Goal: Task Accomplishment & Management: Use online tool/utility

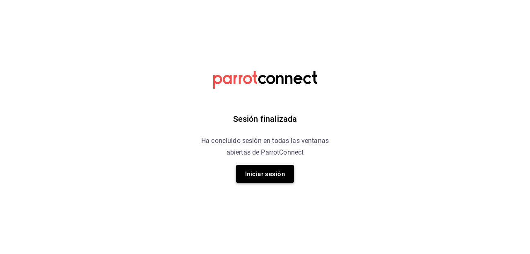
click at [262, 168] on font "Iniciar sesión" at bounding box center [265, 173] width 40 height 11
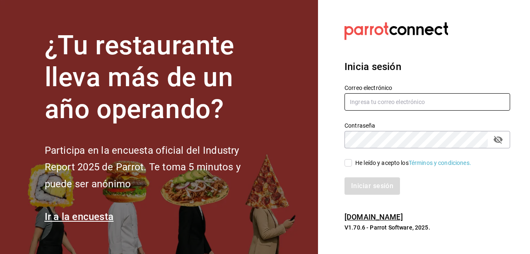
type input "rene.valdez@grupocosteno.com"
click at [346, 164] on input "He leído y acepto los Términos y condiciones." at bounding box center [348, 162] width 7 height 7
checkbox input "true"
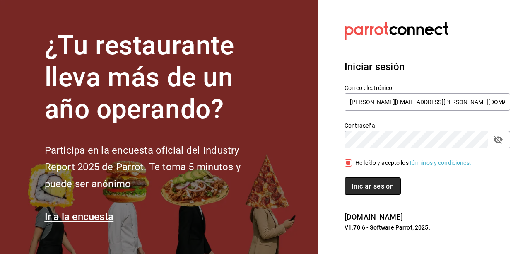
click at [362, 181] on button "Iniciar sesión" at bounding box center [373, 185] width 56 height 17
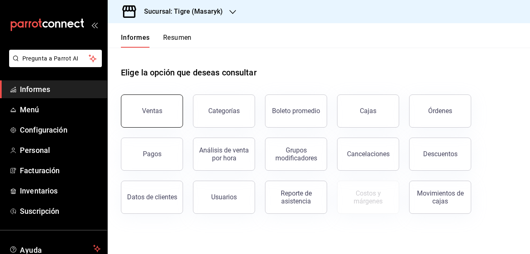
click at [143, 116] on button "Ventas" at bounding box center [152, 110] width 62 height 33
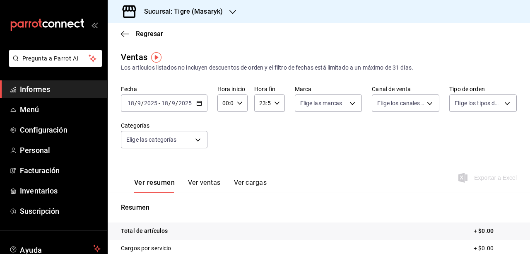
click at [201, 110] on div "[DATE] [DATE] - [DATE] [DATE]" at bounding box center [164, 102] width 87 height 17
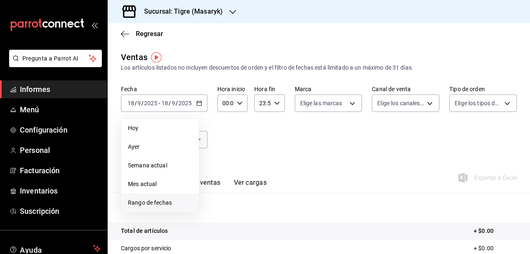
click at [135, 204] on font "Rango de fechas" at bounding box center [150, 202] width 44 height 7
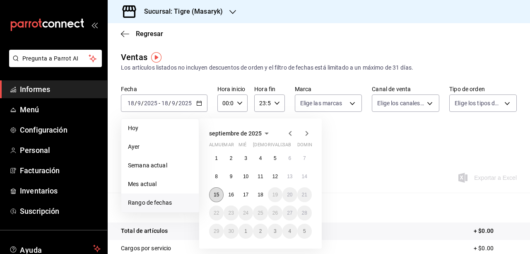
click at [215, 196] on font "15" at bounding box center [216, 195] width 5 height 6
click at [262, 198] on button "18" at bounding box center [260, 194] width 14 height 15
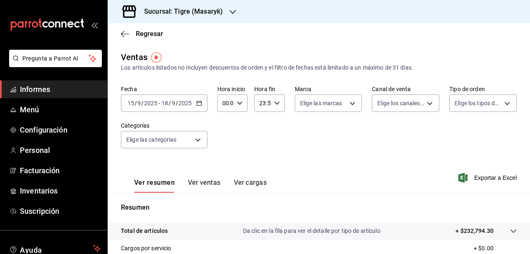
click at [242, 105] on div "00:00 Hora inicio" at bounding box center [232, 102] width 30 height 17
click at [225, 146] on font "01" at bounding box center [224, 144] width 7 height 7
type input "01:00"
click at [225, 146] on button "05" at bounding box center [224, 141] width 12 height 17
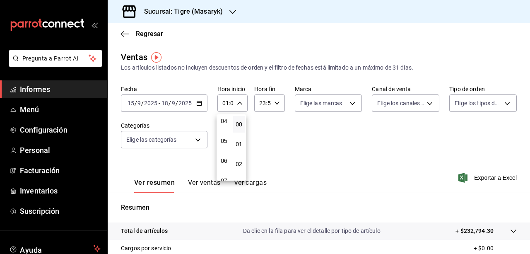
type input "05:00"
click at [277, 109] on div at bounding box center [265, 127] width 530 height 254
click at [277, 109] on div "23:59 Hora fin" at bounding box center [269, 102] width 30 height 17
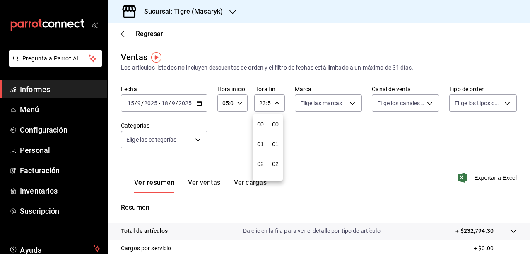
scroll to position [1127, 0]
click at [261, 130] on font "21" at bounding box center [260, 131] width 7 height 7
type input "21:59"
click at [261, 128] on button "05" at bounding box center [261, 124] width 12 height 17
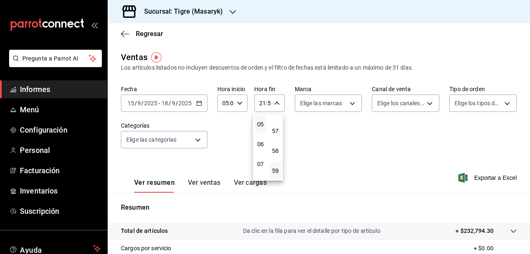
type input "05:59"
click at [348, 102] on div at bounding box center [265, 127] width 530 height 254
click at [348, 102] on body "Pregunta a Parrot AI Informes Menú Configuración Personal Facturación Inventari…" at bounding box center [265, 127] width 530 height 254
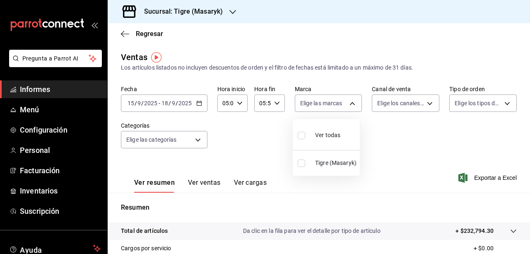
click at [336, 143] on div "Ver todas" at bounding box center [319, 135] width 43 height 18
type input "0f86158e-2edf-4eb8-b958-7d07c808eb5c"
checkbox input "true"
click at [428, 104] on div at bounding box center [265, 127] width 530 height 254
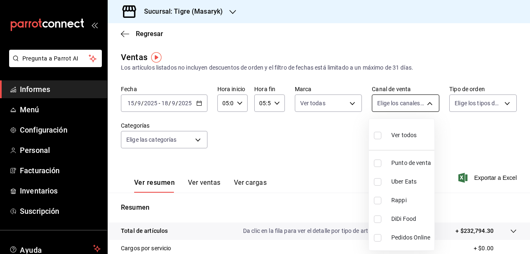
click at [416, 106] on body "Pregunta a Parrot AI Informes Menú Configuración Personal Facturación Inventari…" at bounding box center [265, 127] width 530 height 254
click at [389, 133] on div "Ver todos" at bounding box center [395, 135] width 43 height 18
type input "PARROT,UBER_EATS,RAPPI,DIDI_FOOD,ONLINE"
checkbox input "true"
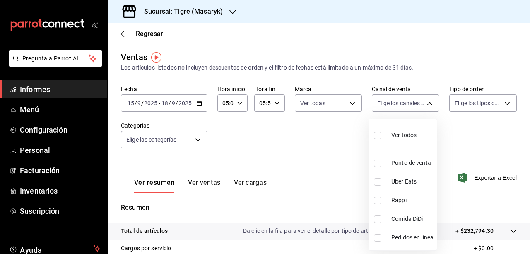
checkbox input "true"
click at [477, 107] on div at bounding box center [265, 127] width 530 height 254
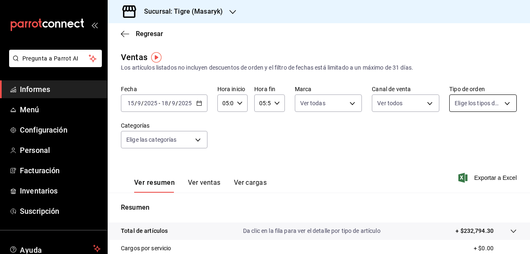
click at [499, 102] on body "Pregunta a Parrot AI Informes Menú Configuración Personal Facturación Inventari…" at bounding box center [265, 127] width 530 height 254
click at [468, 140] on div "Ver todos" at bounding box center [471, 135] width 43 height 18
type input "055f9661-bd08-44a8-b190-ece87b7249e5,EXTERNAL"
checkbox input "true"
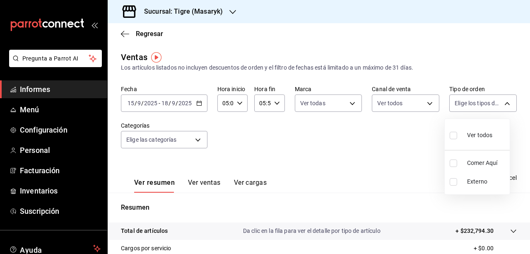
checkbox input "true"
click at [194, 142] on div at bounding box center [265, 127] width 530 height 254
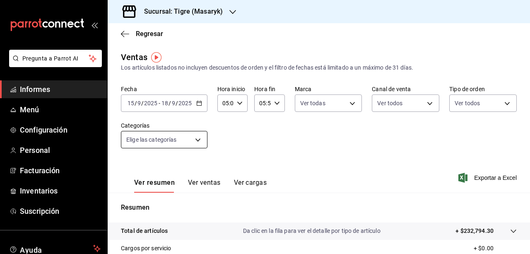
click at [196, 141] on body "Pregunta a Parrot AI Informes Menú Configuración Personal Facturación Inventari…" at bounding box center [265, 127] width 530 height 254
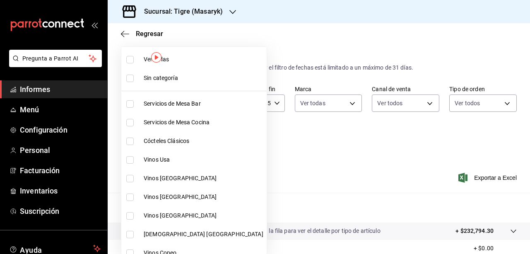
click at [180, 59] on span "Ver todas" at bounding box center [204, 59] width 120 height 9
type input "7cd27861-1019-4265-ada8-0a6349b72ebc,77c47ebf-2aa7-4ca3-900f-d4e8133ed13d,d84ff…"
checkbox input "true"
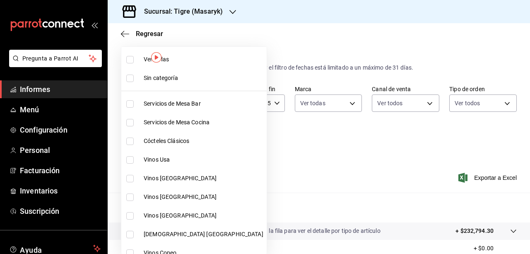
checkbox input "true"
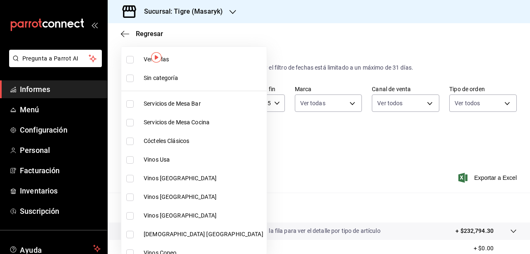
checkbox input "true"
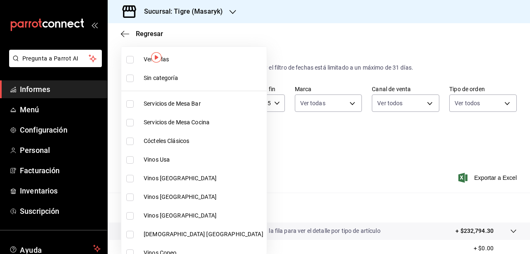
checkbox input "true"
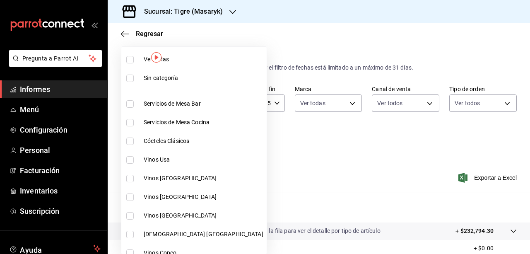
checkbox input "true"
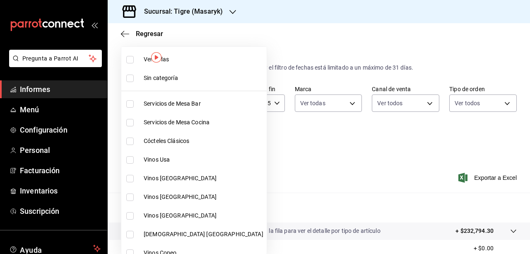
checkbox input "true"
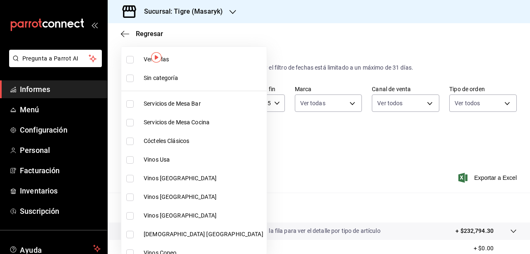
checkbox input "true"
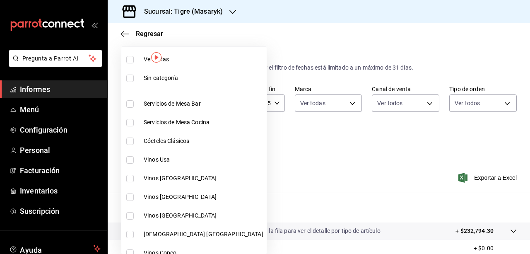
checkbox input "true"
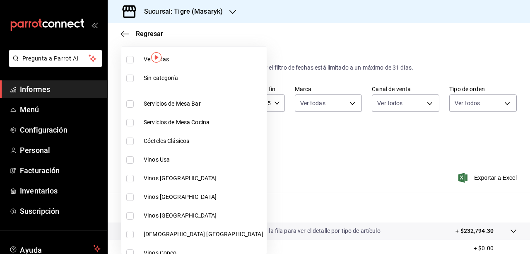
checkbox input "true"
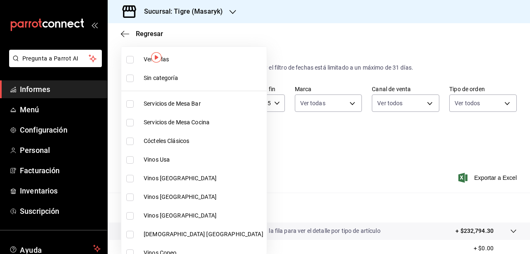
checkbox input "true"
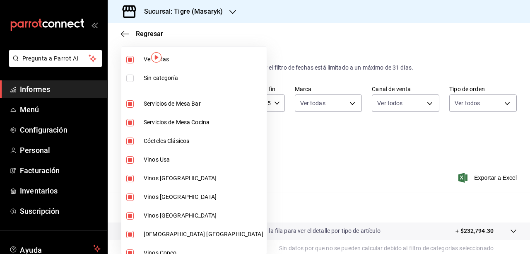
click at [482, 174] on div at bounding box center [265, 127] width 530 height 254
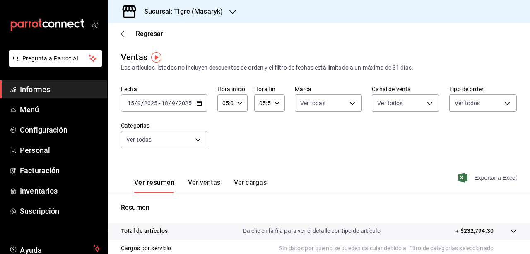
click at [459, 174] on icon "button" at bounding box center [463, 178] width 9 height 10
